Goal: Task Accomplishment & Management: Use online tool/utility

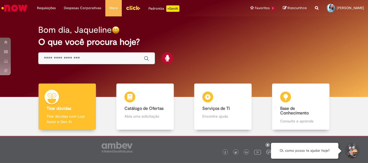
click at [127, 5] on img "Menu Cabeçalho" at bounding box center [133, 8] width 15 height 8
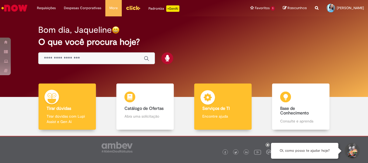
click at [198, 111] on div "Serviços de TI Serviços de TI Encontre ajuda" at bounding box center [222, 107] width 57 height 47
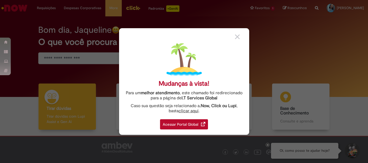
click at [200, 126] on div "Acessar Portal Global" at bounding box center [184, 125] width 48 height 10
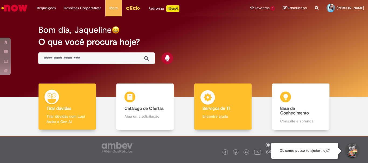
click at [229, 90] on div "Serviços de TI Serviços de TI Encontre ajuda" at bounding box center [222, 107] width 57 height 47
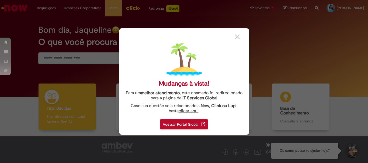
click at [198, 124] on div "Acessar Portal Global" at bounding box center [184, 125] width 48 height 10
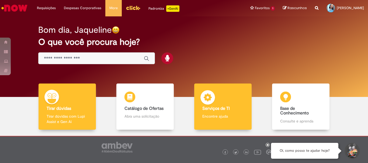
scroll to position [26, 0]
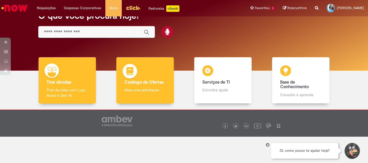
click at [159, 89] on p "Abra uma solicitação" at bounding box center [144, 90] width 41 height 5
